Goal: Task Accomplishment & Management: Manage account settings

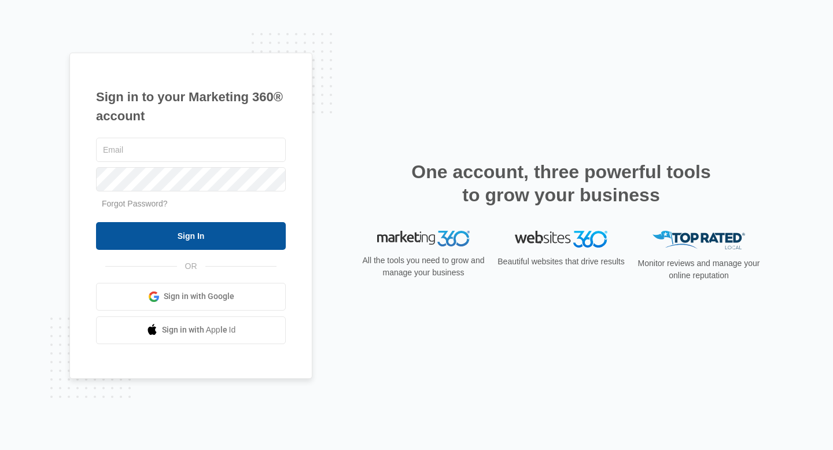
type input "[EMAIL_ADDRESS][DOMAIN_NAME]"
click at [171, 239] on input "Sign In" at bounding box center [191, 236] width 190 height 28
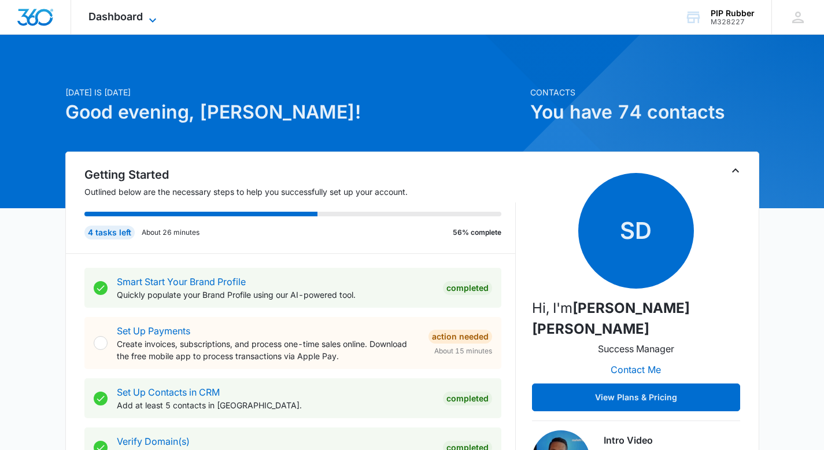
click at [151, 17] on icon at bounding box center [153, 20] width 14 height 14
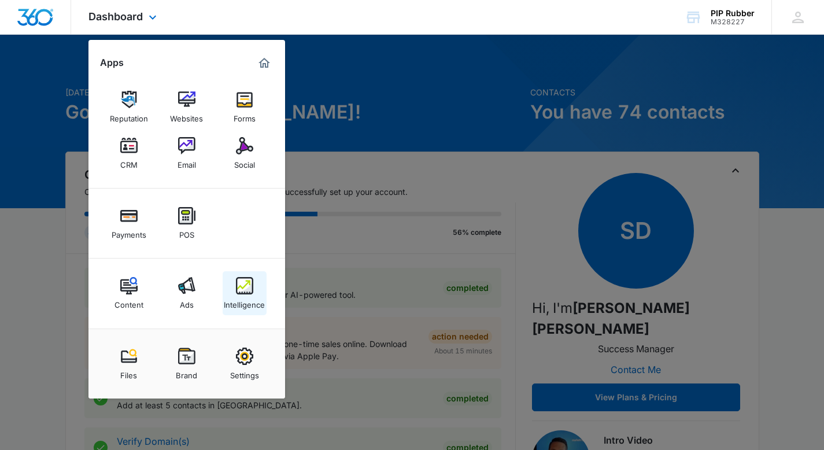
click at [244, 282] on img at bounding box center [244, 285] width 17 height 17
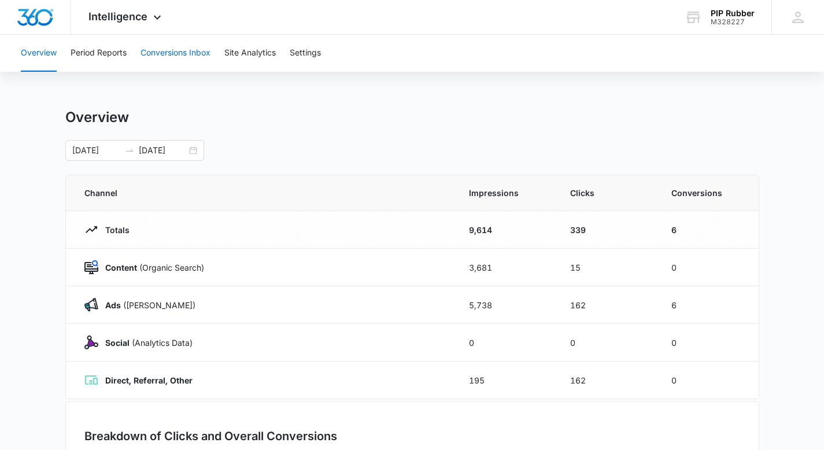
click at [171, 50] on button "Conversions Inbox" at bounding box center [176, 53] width 70 height 37
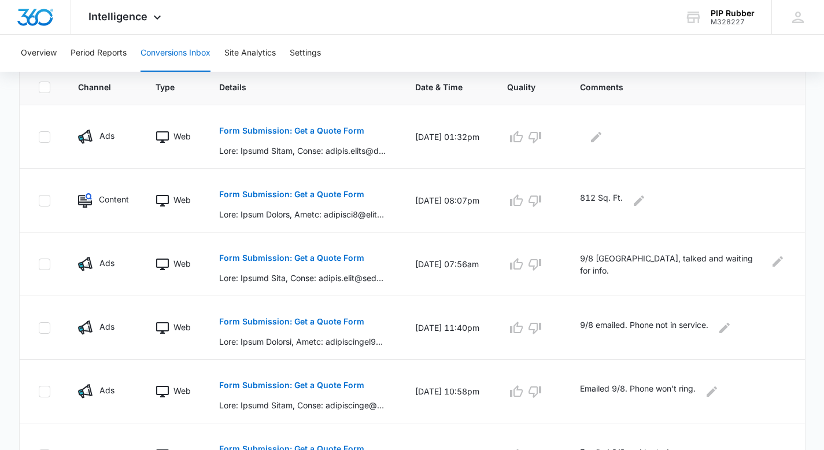
scroll to position [258, 0]
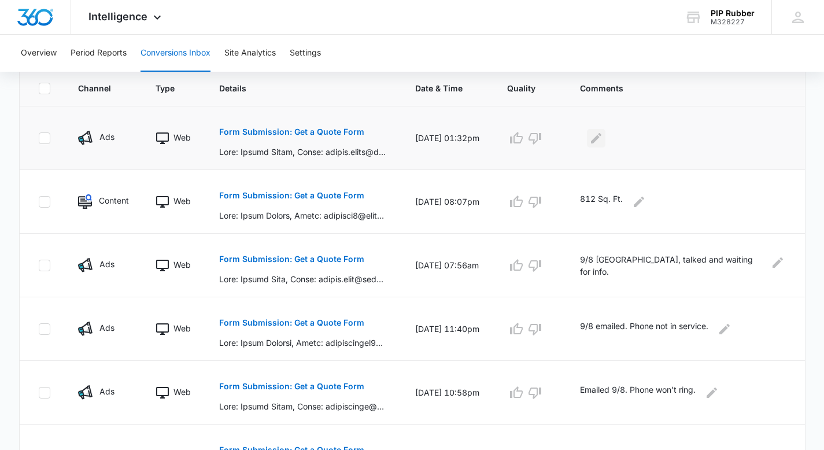
click at [603, 133] on icon "Edit Comments" at bounding box center [597, 138] width 14 height 14
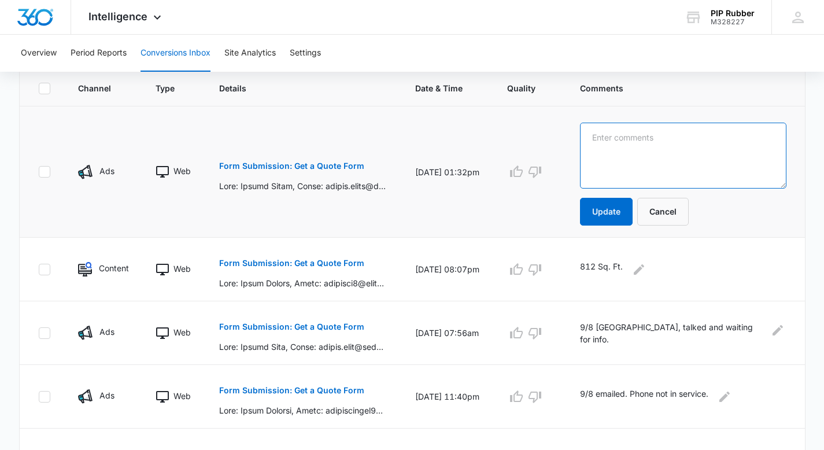
click at [623, 146] on textarea at bounding box center [683, 156] width 206 height 66
type textarea "Lake of the Meadows."
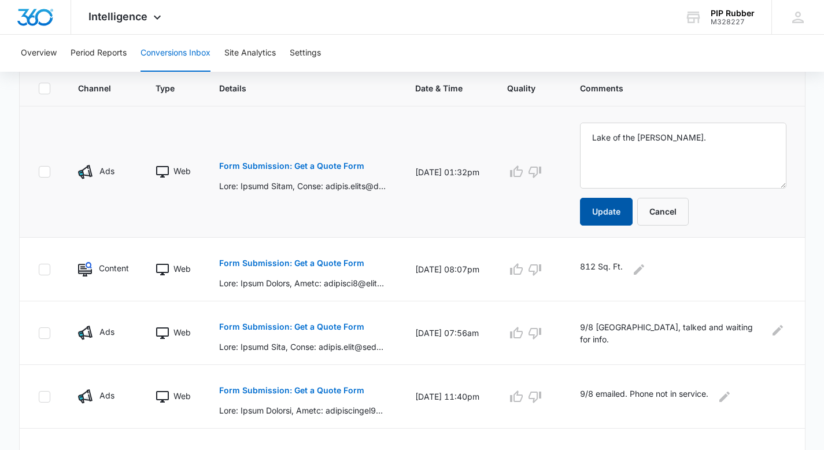
click at [600, 206] on button "Update" at bounding box center [606, 212] width 53 height 28
